Goal: Ask a question

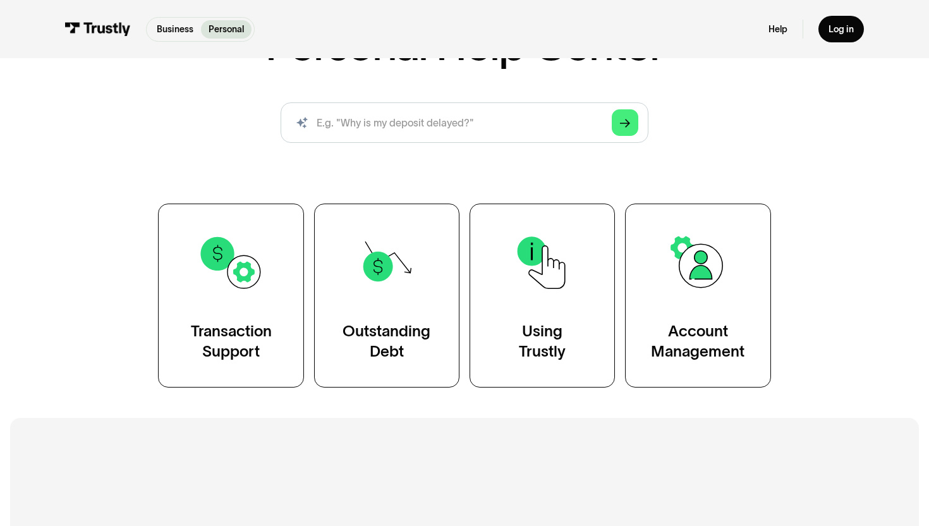
scroll to position [133, 0]
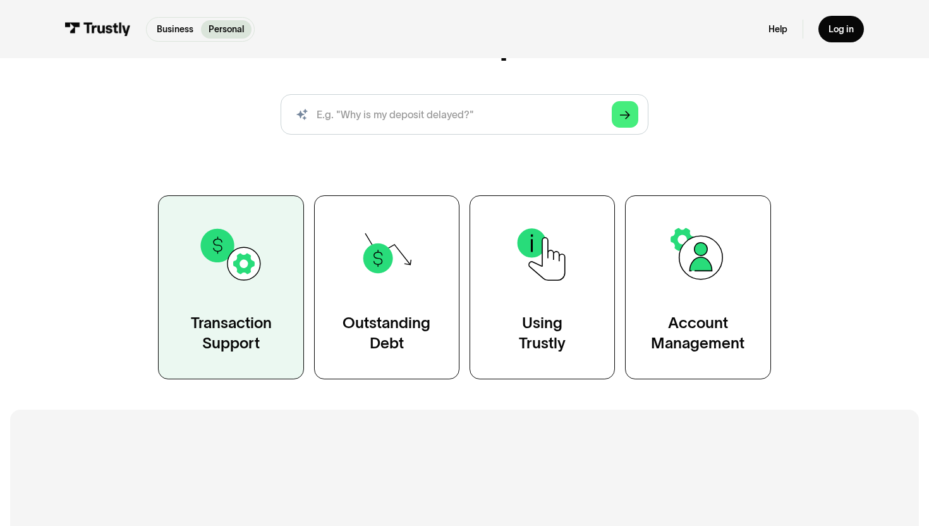
click at [271, 314] on div "Transaction Support" at bounding box center [231, 333] width 81 height 40
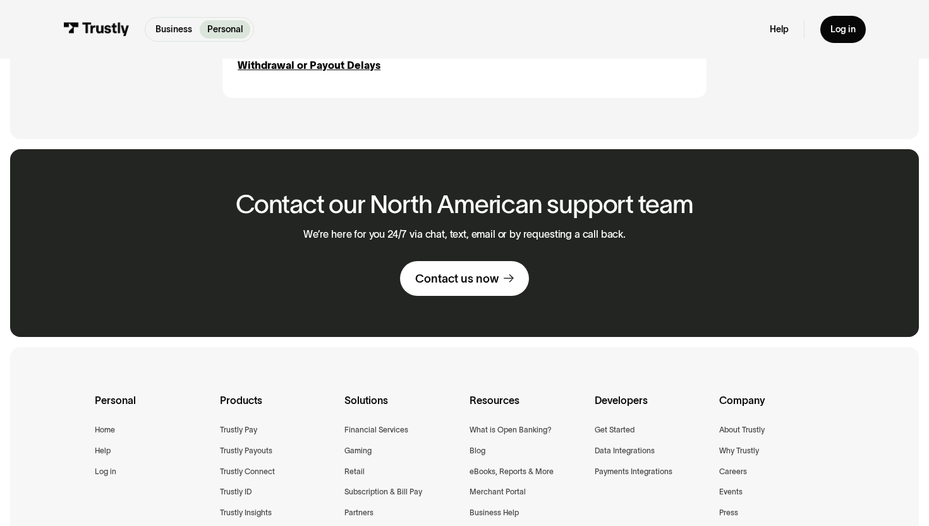
scroll to position [1707, 0]
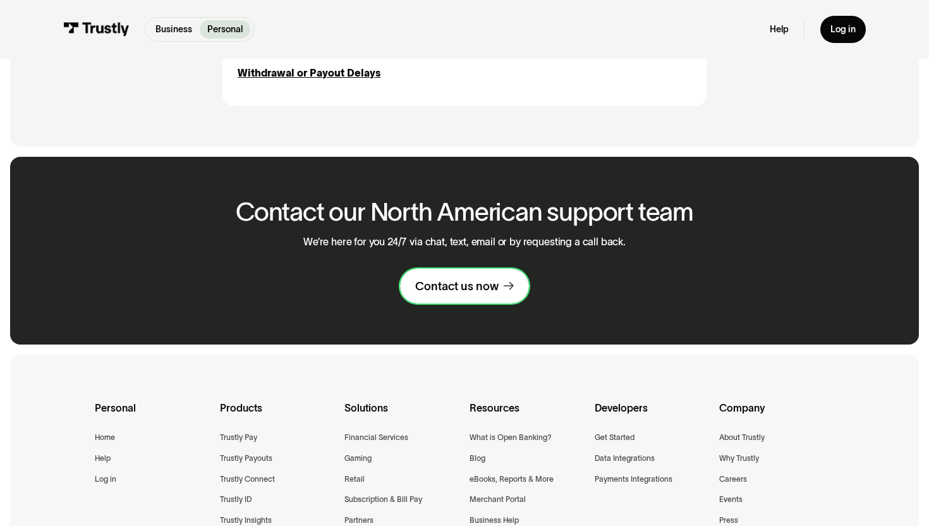
click at [437, 288] on div "Contact us now" at bounding box center [456, 286] width 83 height 15
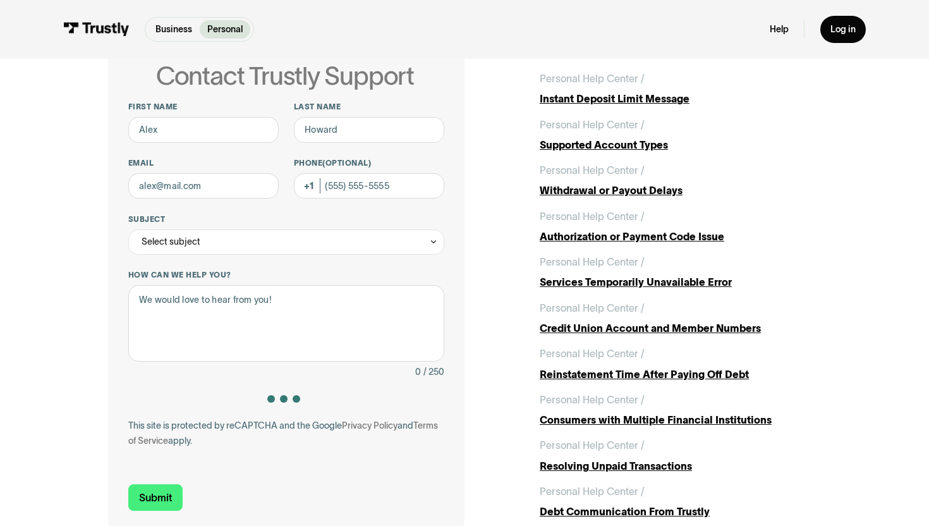
scroll to position [76, 0]
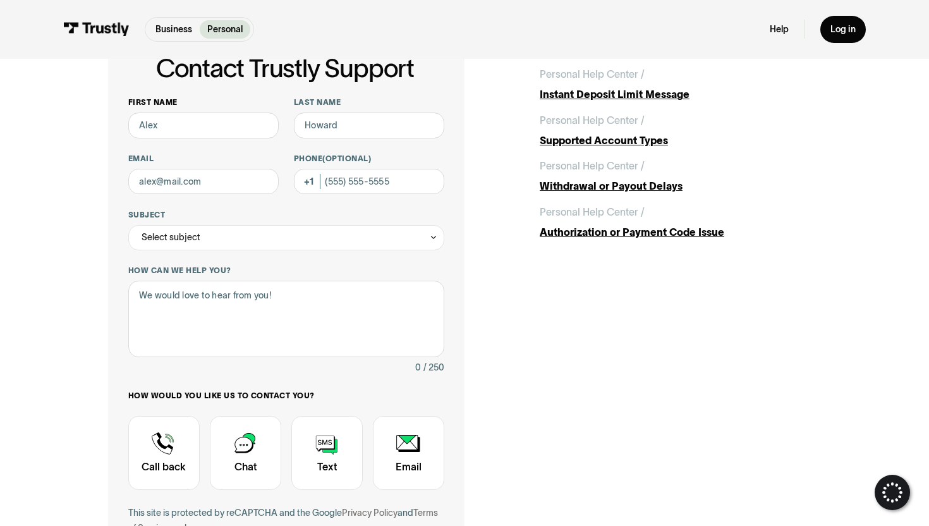
click at [253, 128] on input "First name" at bounding box center [203, 125] width 150 height 25
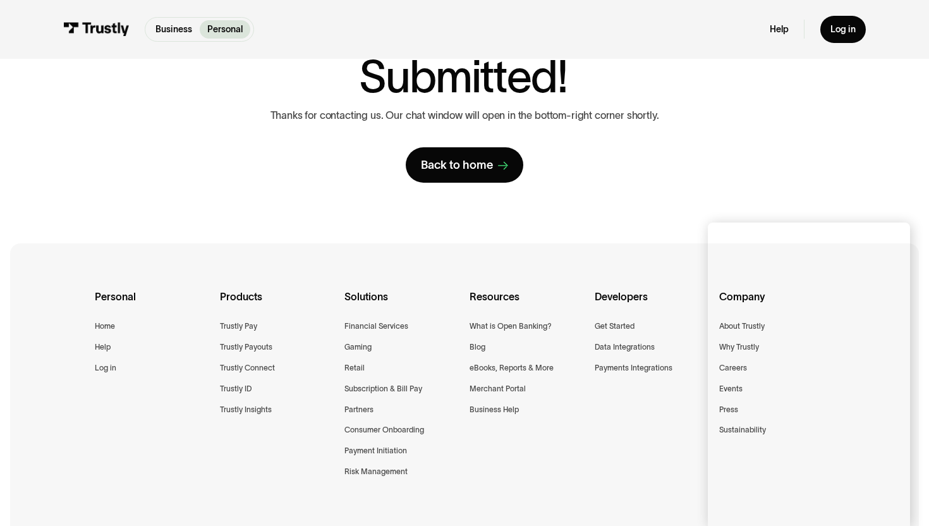
scroll to position [125, 0]
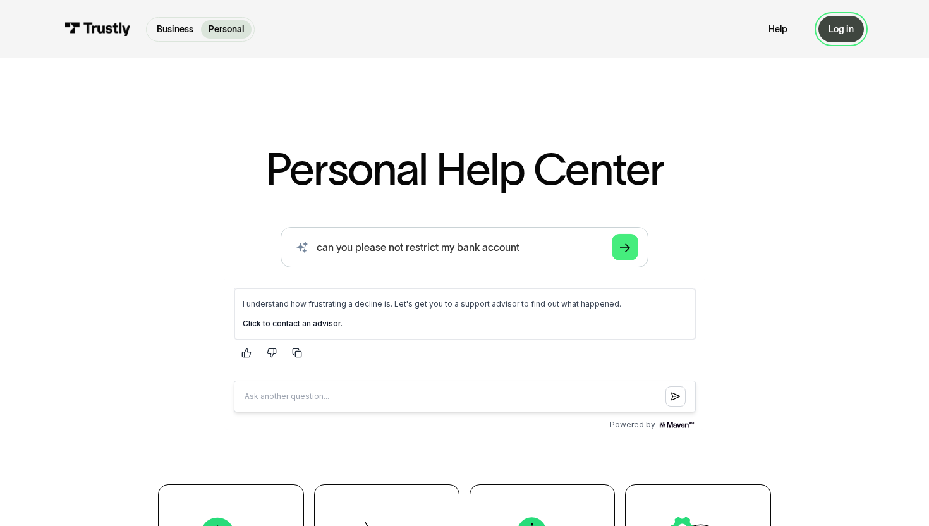
click at [854, 27] on link "Log in" at bounding box center [842, 29] width 46 height 27
click at [834, 33] on div "Log in" at bounding box center [841, 28] width 25 height 11
click at [169, 25] on p "Business" at bounding box center [175, 29] width 37 height 13
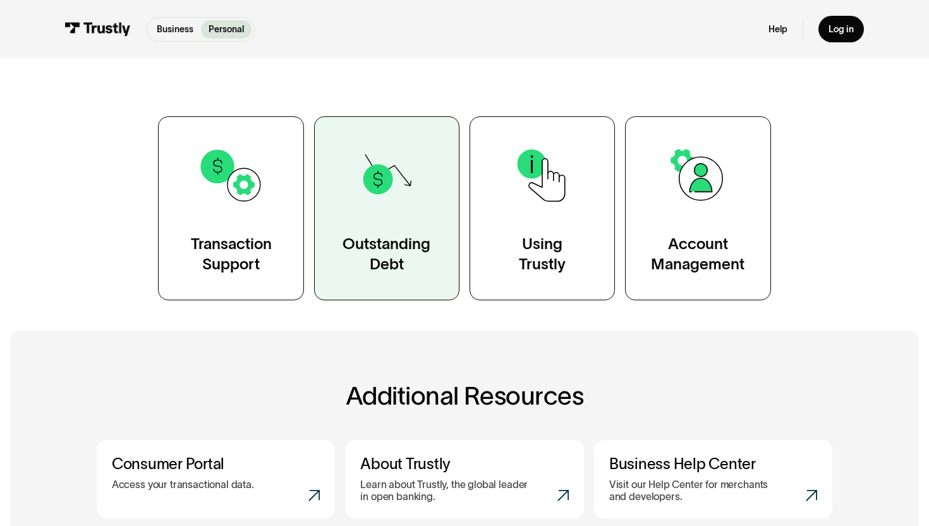
scroll to position [170, 0]
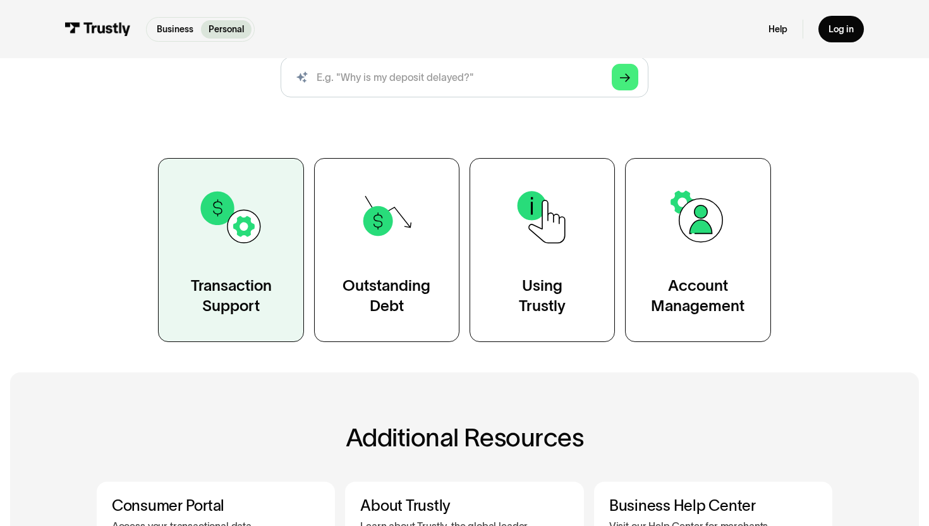
click at [256, 257] on link "Transaction Support" at bounding box center [230, 250] width 145 height 184
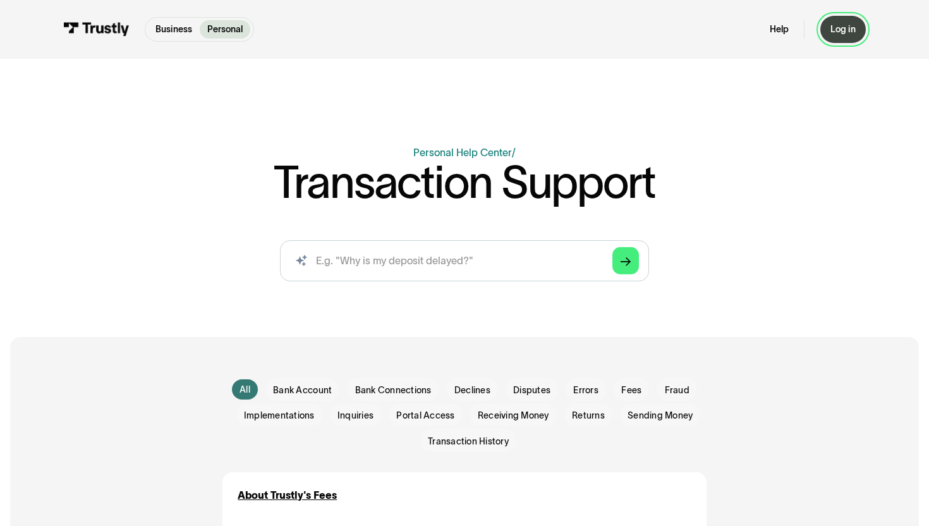
click at [850, 26] on div "Log in" at bounding box center [843, 28] width 25 height 11
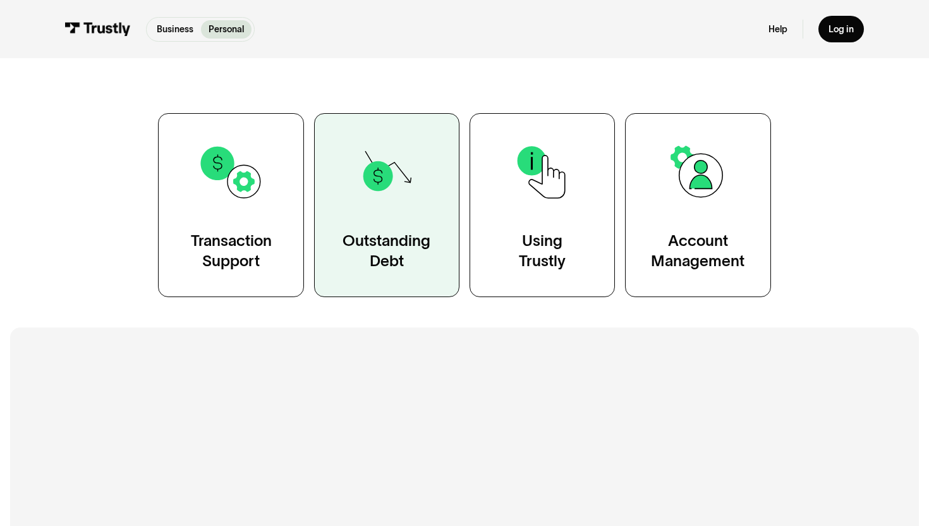
scroll to position [216, 0]
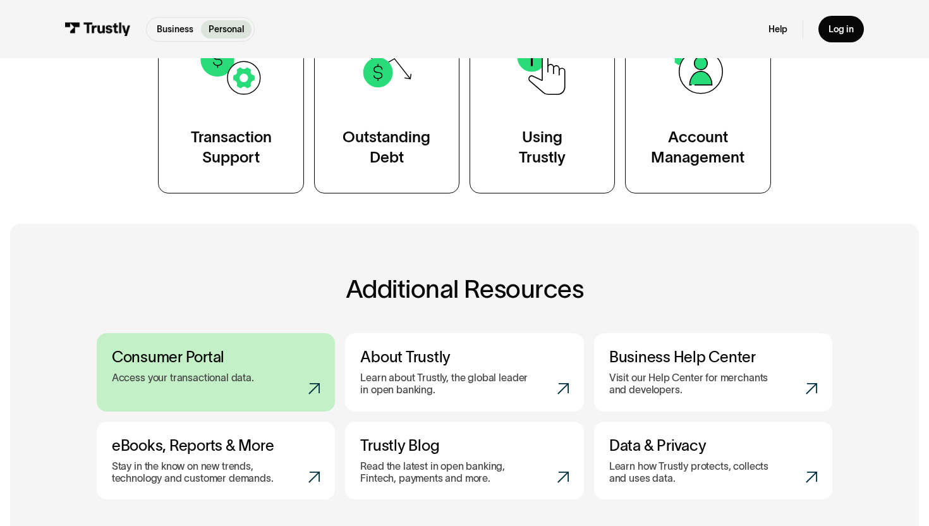
scroll to position [310, 0]
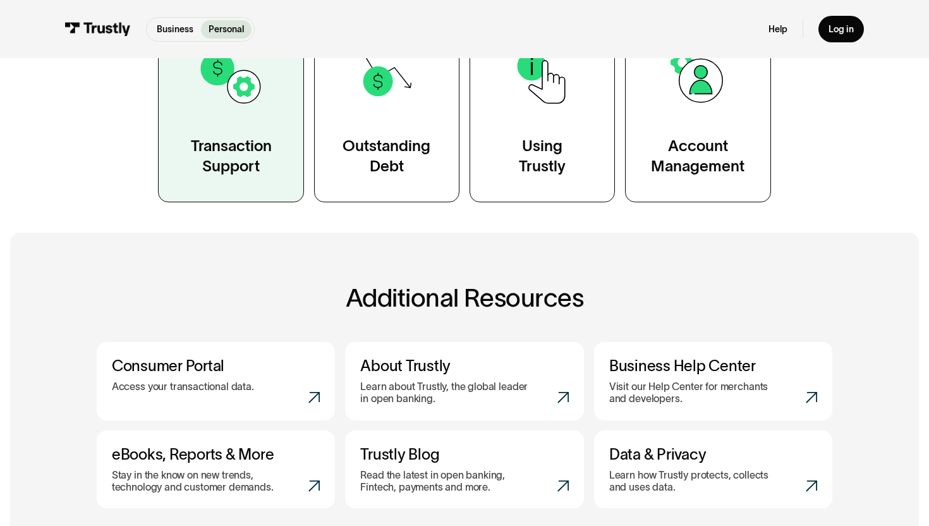
click at [241, 100] on img at bounding box center [231, 77] width 66 height 66
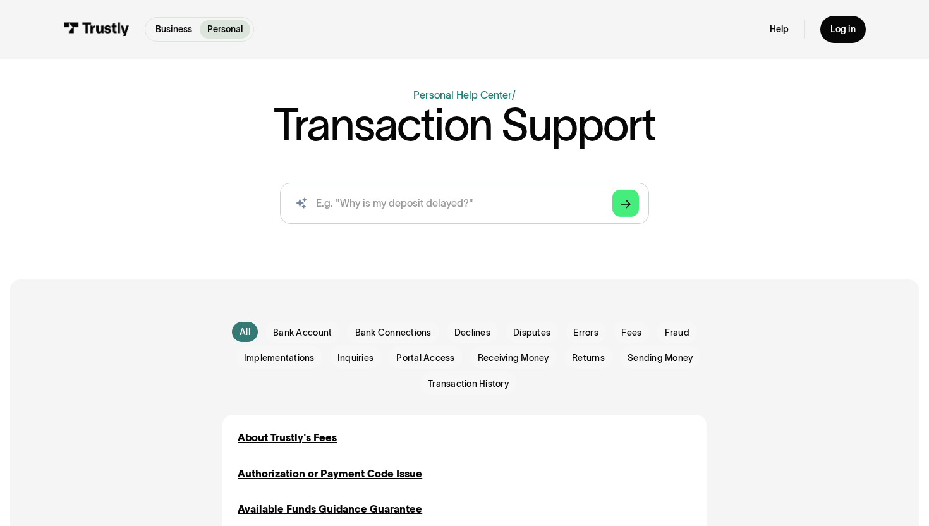
scroll to position [40, 0]
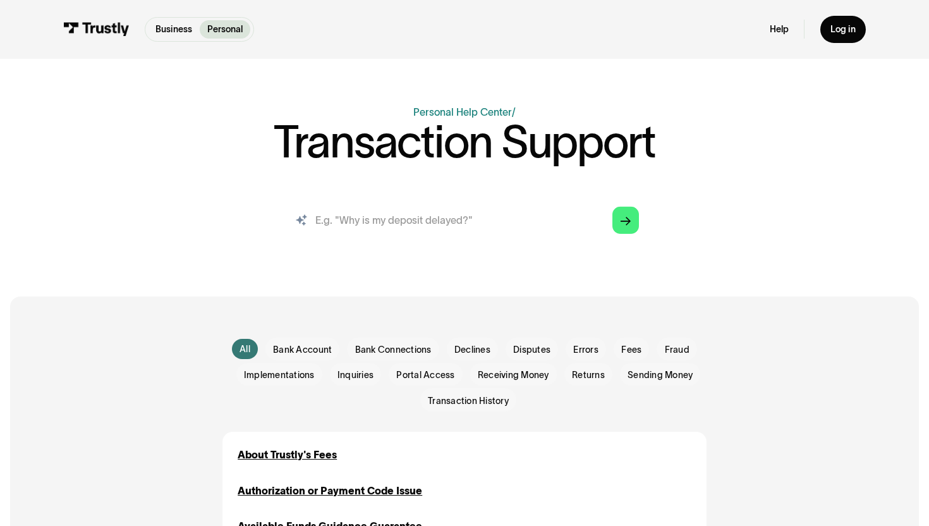
click at [426, 234] on input "search" at bounding box center [465, 220] width 370 height 41
type input "why is my bank account restricted"
